Goal: Download file/media

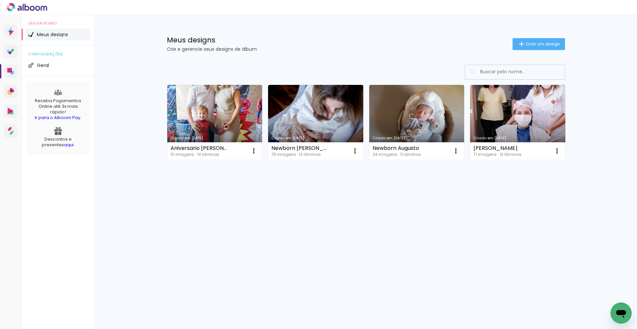
click at [231, 132] on link "Criado em [DATE]" at bounding box center [214, 122] width 95 height 75
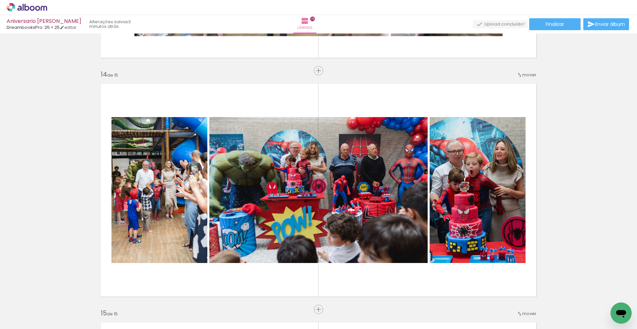
scroll to position [3093, 0]
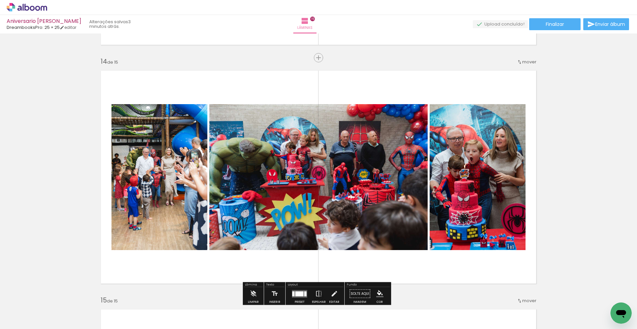
click at [33, 320] on span "Adicionar Fotos" at bounding box center [24, 320] width 20 height 7
click at [0, 0] on input "file" at bounding box center [0, 0] width 0 height 0
click at [13, 320] on iron-icon at bounding box center [10, 320] width 8 height 8
click at [0, 0] on input "file" at bounding box center [0, 0] width 0 height 0
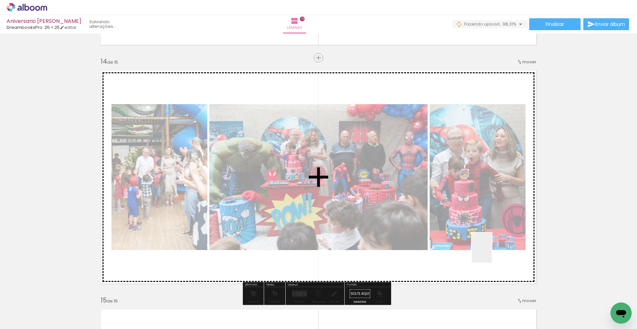
drag, startPoint x: 607, startPoint y: 301, endPoint x: 492, endPoint y: 256, distance: 123.6
click at [492, 256] on quentale-workspace at bounding box center [318, 164] width 637 height 329
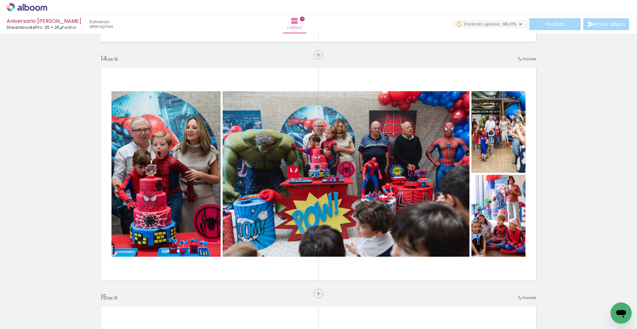
scroll to position [3091, 0]
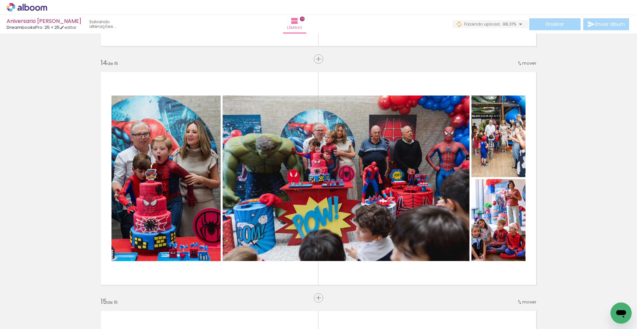
click at [0, 0] on div "Inserir lâmina 1 de 15 Inserir lâmina 2 de 15 Inserir lâmina 3 de 15 Inserir lâ…" at bounding box center [0, 0] width 0 height 0
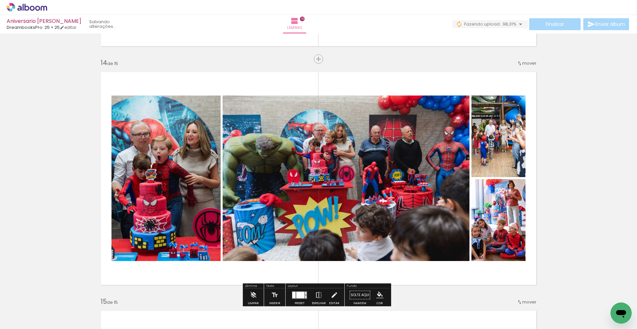
click at [300, 284] on div "Layout Preset Espelhar Editar" at bounding box center [315, 295] width 59 height 23
click at [299, 286] on div "Layout" at bounding box center [315, 287] width 57 height 4
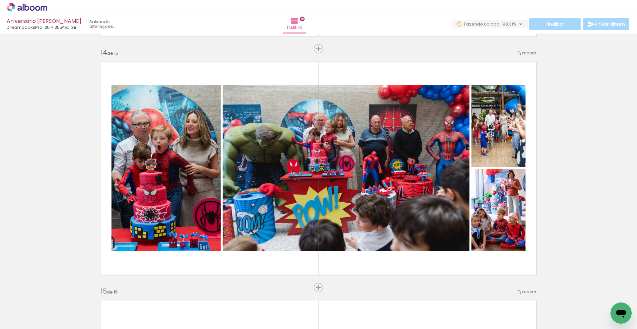
scroll to position [3097, 0]
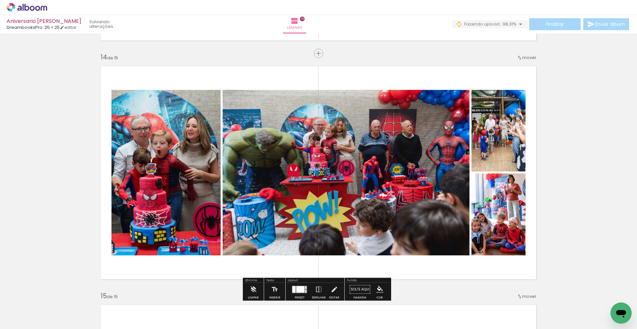
click at [302, 285] on div at bounding box center [300, 289] width 18 height 13
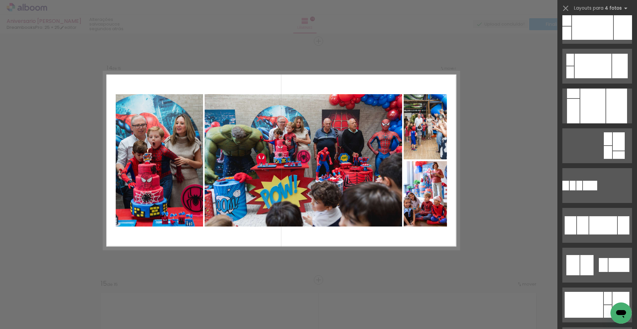
scroll to position [465, 0]
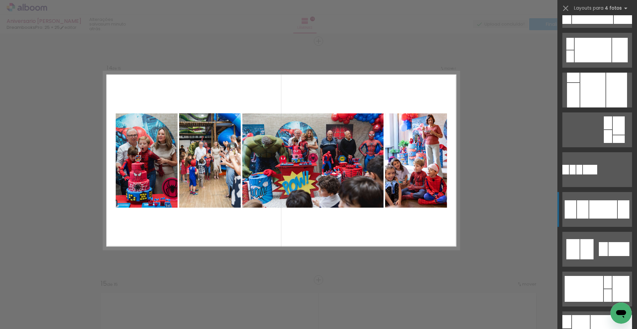
click at [573, 217] on div at bounding box center [571, 209] width 12 height 18
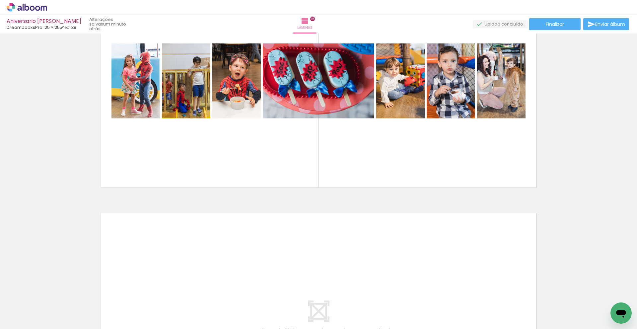
scroll to position [3437, 0]
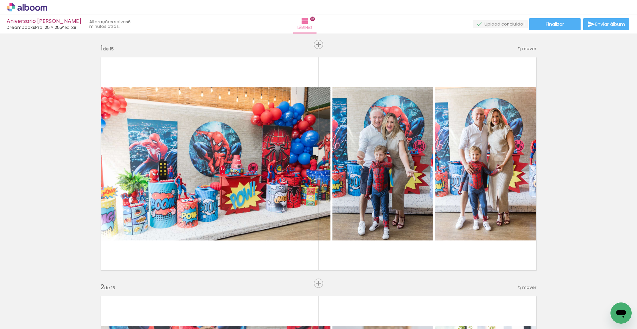
scroll to position [3437, 0]
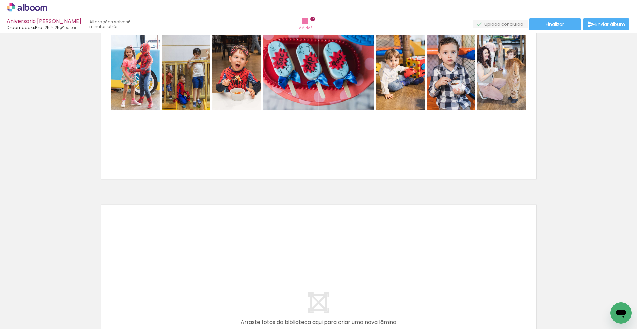
click at [10, 320] on iron-icon at bounding box center [10, 320] width 8 height 8
click at [0, 0] on input "file" at bounding box center [0, 0] width 0 height 0
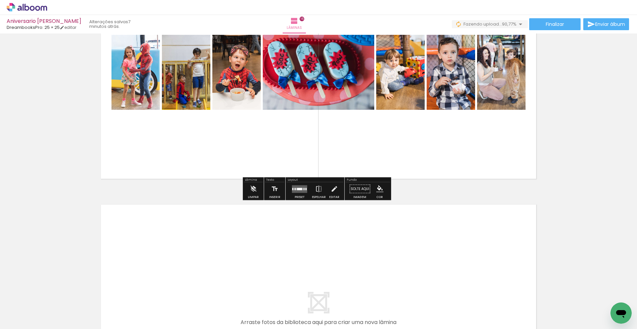
click at [19, 323] on span "Adicionar Fotos" at bounding box center [24, 320] width 20 height 7
click at [0, 0] on input "file" at bounding box center [0, 0] width 0 height 0
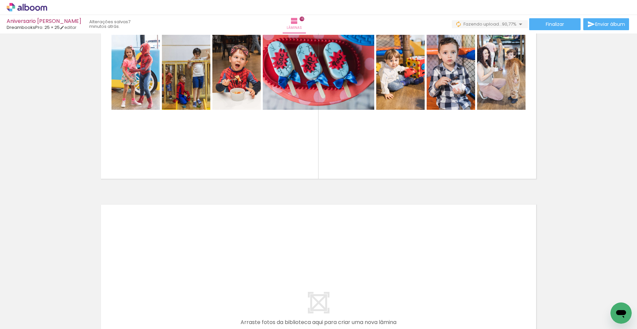
scroll to position [0, 1835]
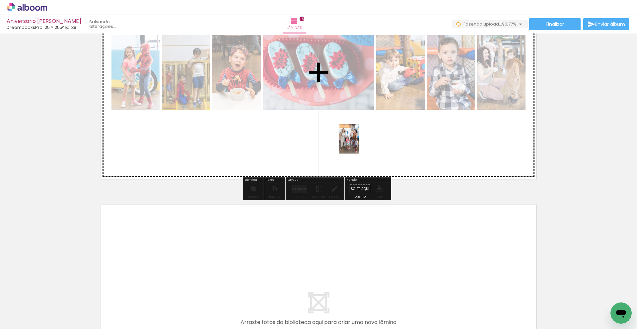
drag, startPoint x: 429, startPoint y: 309, endPoint x: 359, endPoint y: 144, distance: 179.3
click at [359, 144] on quentale-workspace at bounding box center [318, 164] width 637 height 329
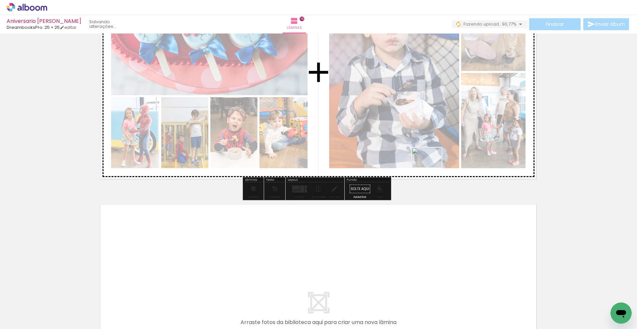
drag, startPoint x: 448, startPoint y: 254, endPoint x: 432, endPoint y: 168, distance: 87.1
click at [432, 168] on quentale-workspace at bounding box center [318, 164] width 637 height 329
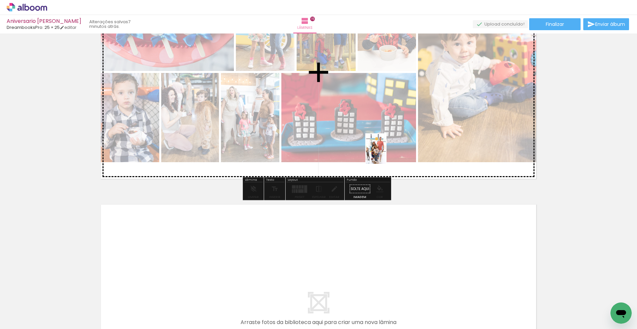
drag, startPoint x: 505, startPoint y: 304, endPoint x: 386, endPoint y: 154, distance: 191.5
click at [386, 154] on quentale-workspace at bounding box center [318, 164] width 637 height 329
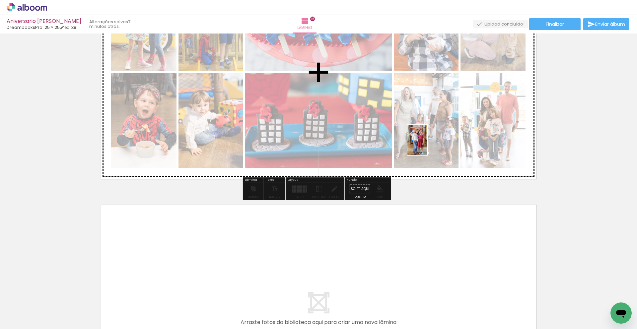
drag, startPoint x: 537, startPoint y: 302, endPoint x: 427, endPoint y: 145, distance: 191.8
click at [427, 145] on quentale-workspace at bounding box center [318, 164] width 637 height 329
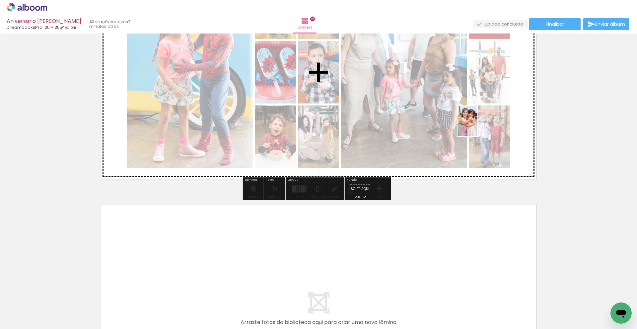
drag, startPoint x: 579, startPoint y: 269, endPoint x: 478, endPoint y: 126, distance: 175.5
click at [478, 126] on quentale-workspace at bounding box center [318, 164] width 637 height 329
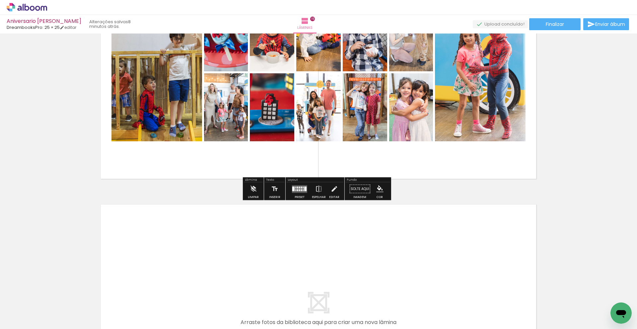
drag, startPoint x: 554, startPoint y: 173, endPoint x: 567, endPoint y: 207, distance: 36.8
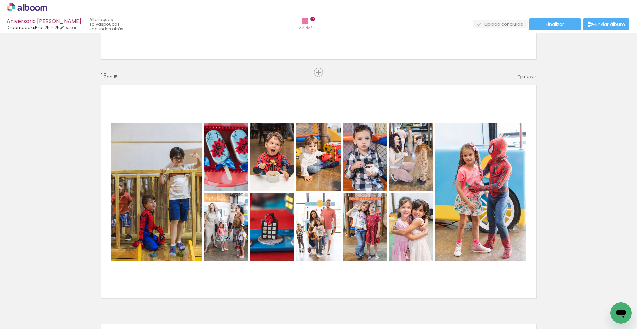
scroll to position [3335, 0]
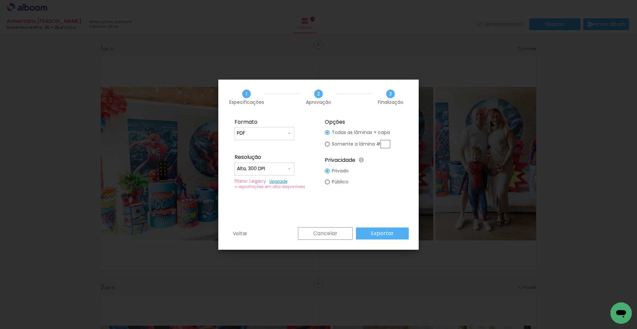
scroll to position [0, 1984]
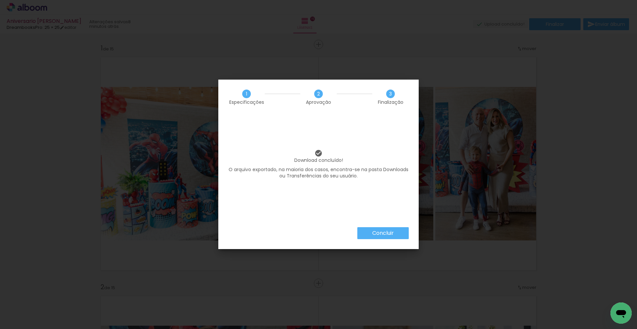
scroll to position [0, 1984]
click at [387, 227] on paper-button "Concluir" at bounding box center [382, 233] width 51 height 12
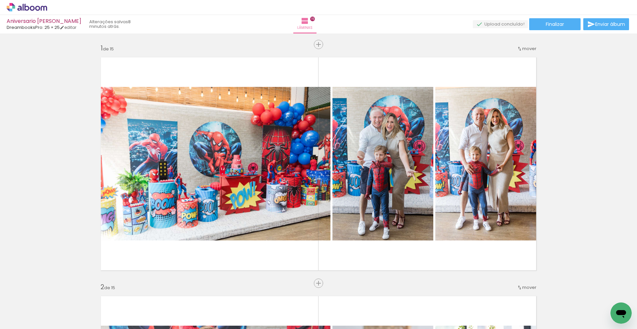
click at [0, 0] on div "Inserir lâmina 1 de 15 Inserir lâmina 2 de 15 Inserir lâmina 3 de 15 Inserir lâ…" at bounding box center [0, 0] width 0 height 0
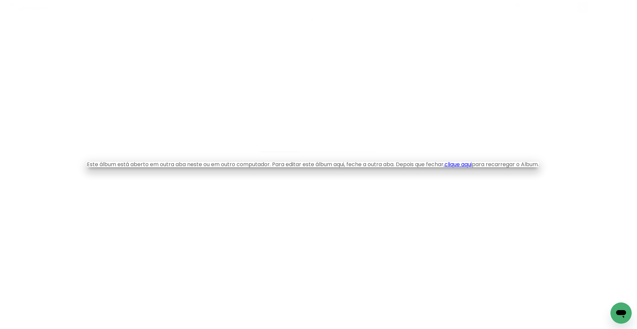
click at [463, 201] on iron-overlay-backdrop at bounding box center [318, 164] width 637 height 329
click at [341, 112] on iron-overlay-backdrop at bounding box center [318, 164] width 637 height 329
click at [344, 112] on iron-overlay-backdrop at bounding box center [318, 164] width 637 height 329
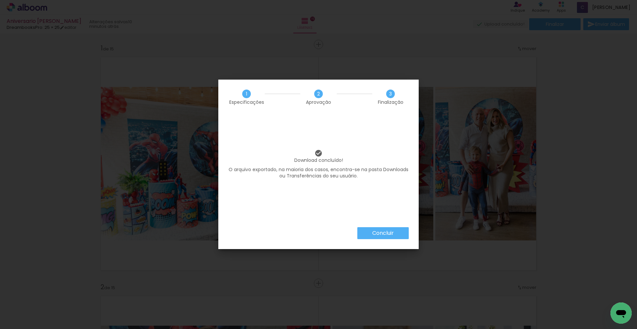
click at [0, 0] on slot "Concluir" at bounding box center [0, 0] width 0 height 0
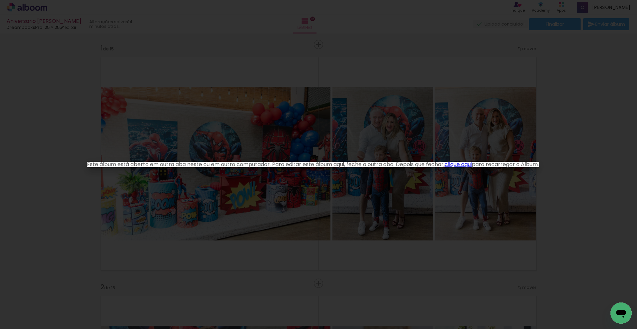
click at [522, 41] on iron-overlay-backdrop at bounding box center [318, 164] width 637 height 329
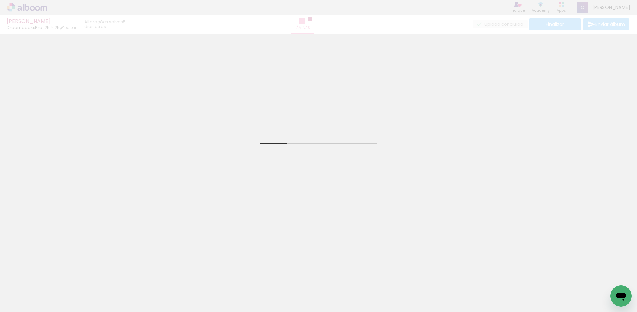
click at [16, 10] on div "Natalia DreambooksPro: 25 × 25 editar 5 dias atrás. Lâminas 13 Finalizar Enviar…" at bounding box center [318, 17] width 637 height 34
click at [19, 7] on div "Natalia DreambooksPro: 25 × 25 editar 5 dias atrás. Lâminas 13 Finalizar Enviar…" at bounding box center [318, 17] width 637 height 34
click at [17, 22] on div "Natalia DreambooksPro: 25 × 25 editar 5 dias atrás. Lâminas 13 Finalizar Enviar…" at bounding box center [318, 17] width 637 height 34
click at [610, 5] on div "Natalia DreambooksPro: 25 × 25 editar 5 dias atrás. Lâminas 13 Finalizar Enviar…" at bounding box center [318, 17] width 637 height 34
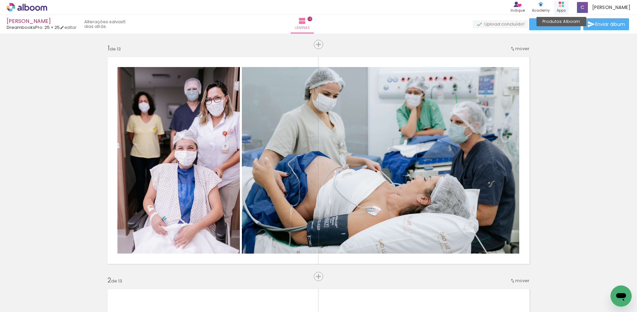
click at [566, 9] on div "Apps" at bounding box center [561, 11] width 9 height 6
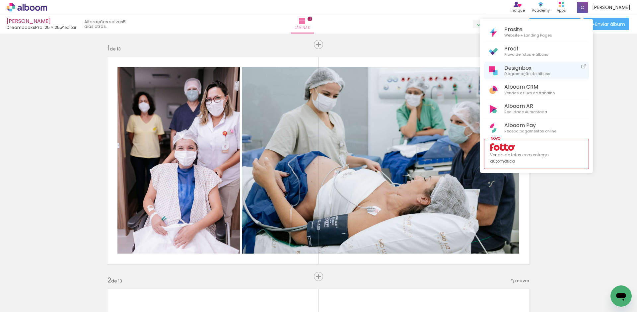
click at [532, 68] on span "Designbox" at bounding box center [527, 68] width 46 height 6
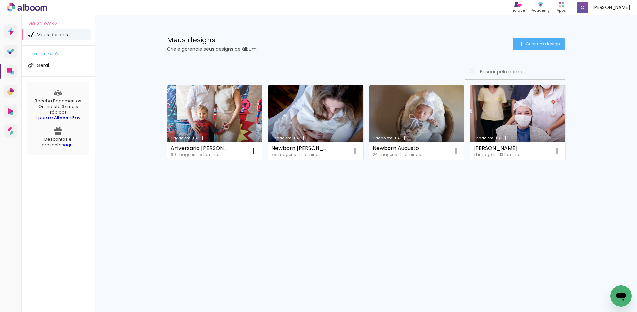
click at [218, 110] on link "Criado em [DATE]" at bounding box center [214, 122] width 95 height 75
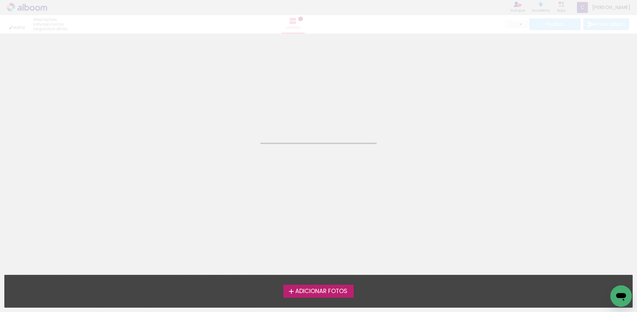
click at [218, 110] on neon-animated-pages "Confirmar Cancelar" at bounding box center [318, 173] width 637 height 278
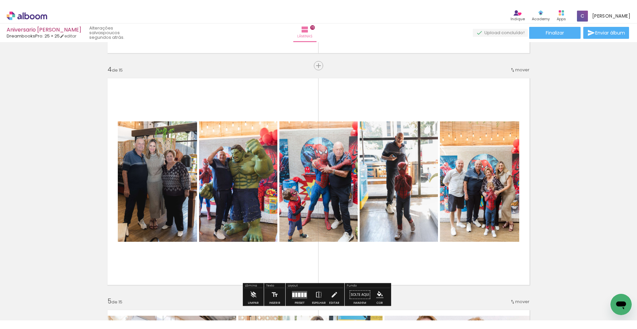
scroll to position [690, 0]
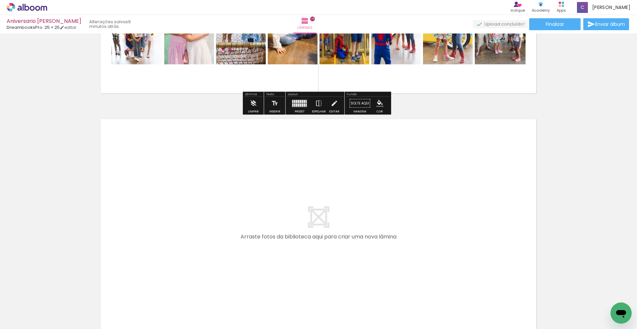
scroll to position [3534, 0]
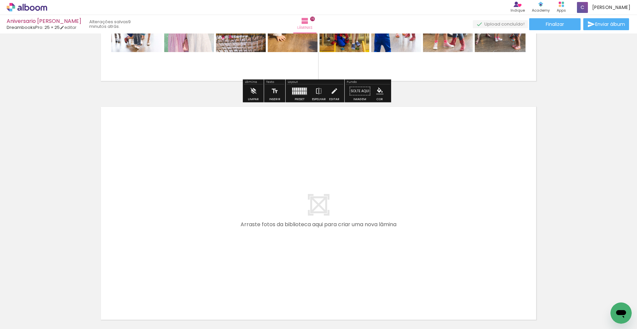
click at [378, 206] on quentale-layouter at bounding box center [318, 213] width 445 height 222
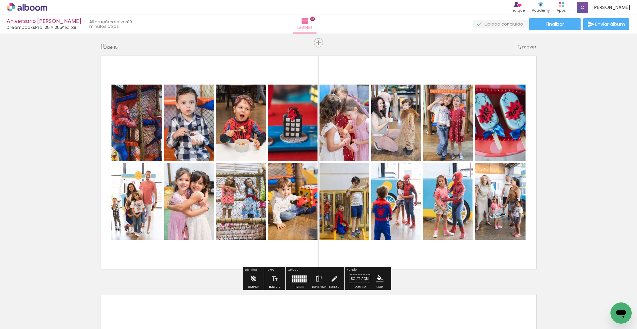
scroll to position [3348, 0]
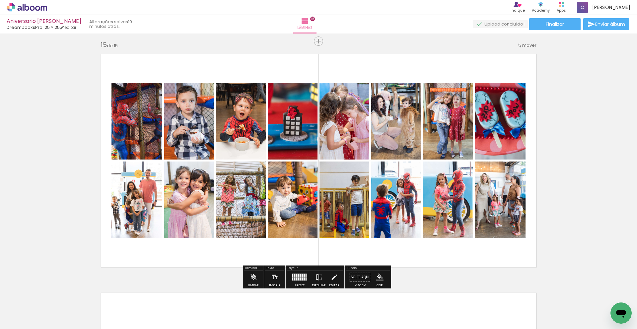
click at [388, 115] on quentale-photo at bounding box center [396, 121] width 50 height 77
click at [348, 81] on quentale-layouter at bounding box center [318, 160] width 445 height 222
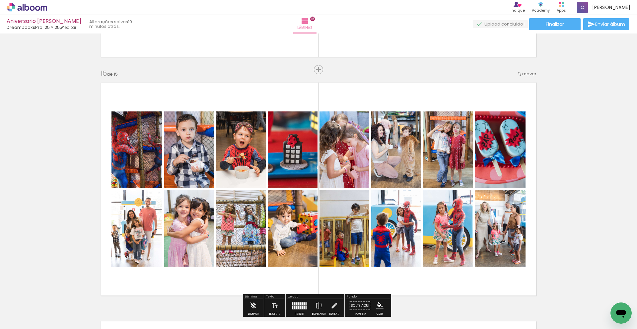
scroll to position [3295, 0]
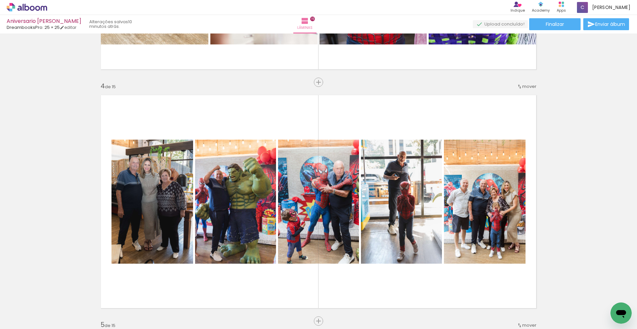
scroll to position [683, 0]
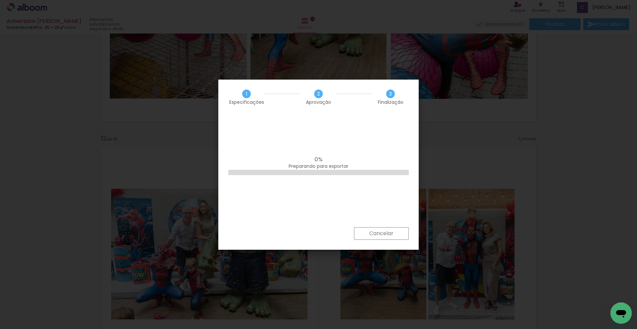
scroll to position [40, 0]
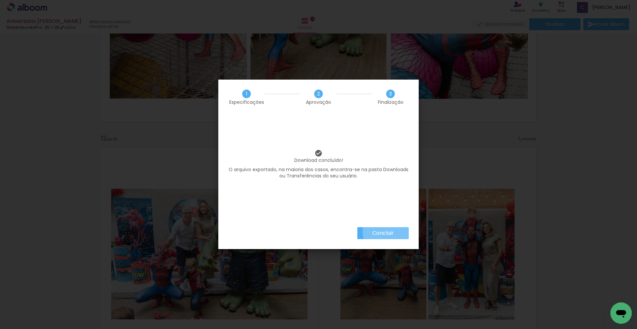
click at [0, 0] on slot "Concluir" at bounding box center [0, 0] width 0 height 0
